Goal: Transaction & Acquisition: Purchase product/service

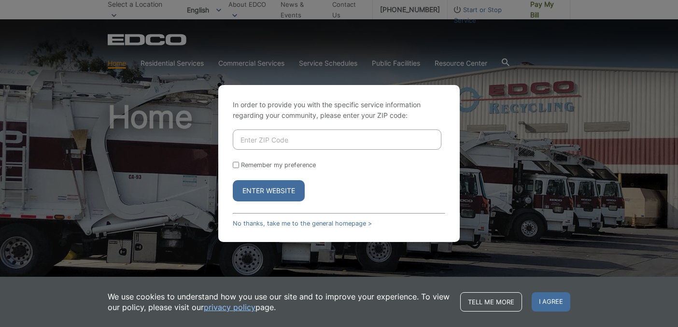
click at [292, 134] on input "Enter ZIP Code" at bounding box center [337, 139] width 209 height 20
type input "92118"
click at [237, 162] on input "Remember my preference" at bounding box center [236, 165] width 6 height 6
checkbox input "true"
click at [259, 192] on button "Enter Website" at bounding box center [269, 190] width 72 height 21
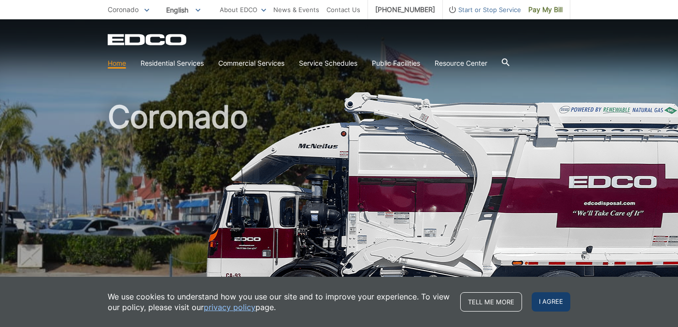
click at [558, 298] on span "I agree" at bounding box center [551, 301] width 39 height 19
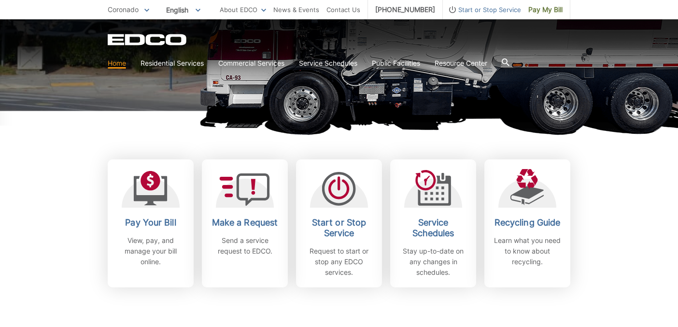
scroll to position [200, 0]
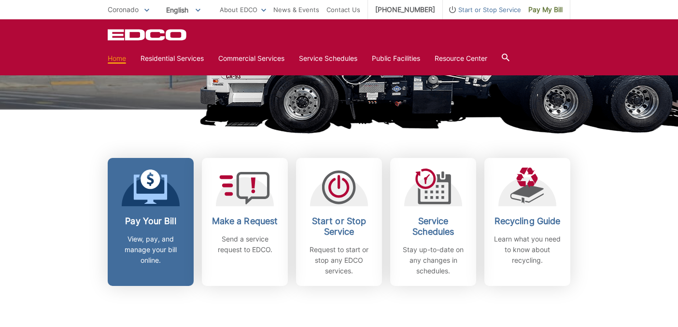
click at [158, 179] on icon at bounding box center [151, 180] width 20 height 20
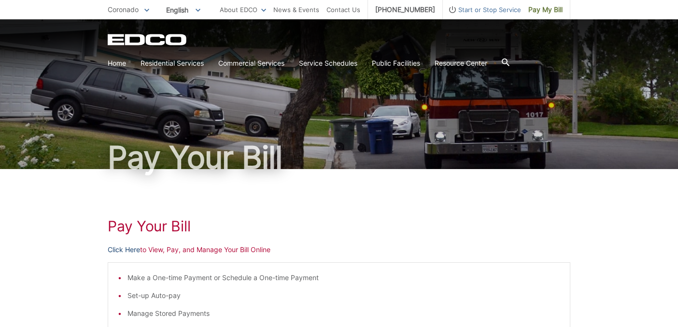
click at [128, 249] on link "Click Here" at bounding box center [124, 250] width 32 height 11
